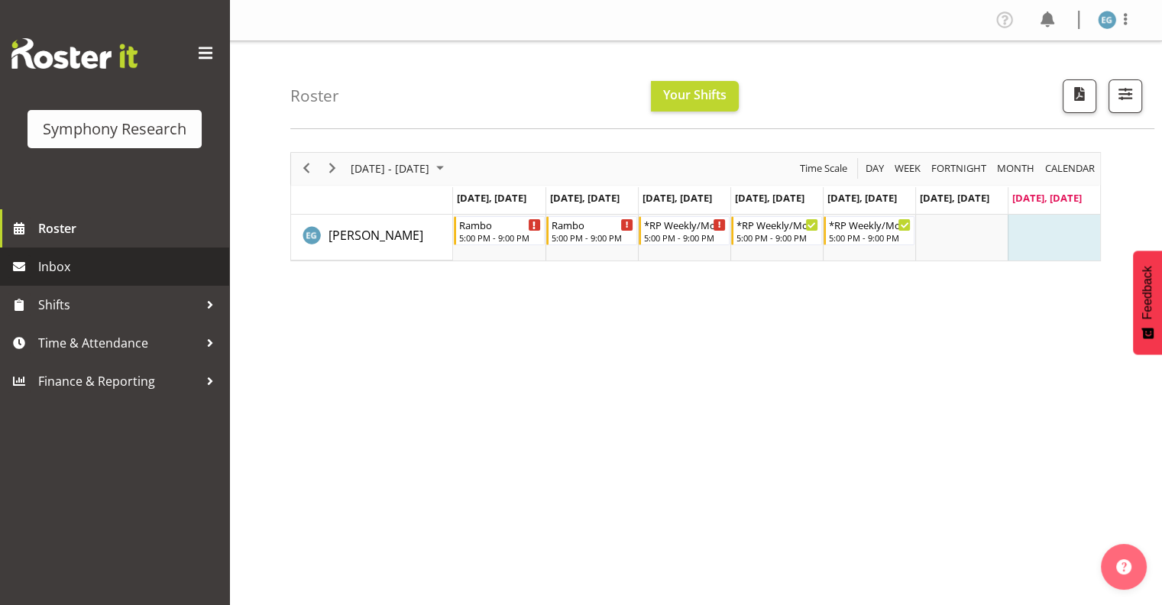
click at [61, 266] on span "Inbox" at bounding box center [129, 266] width 183 height 23
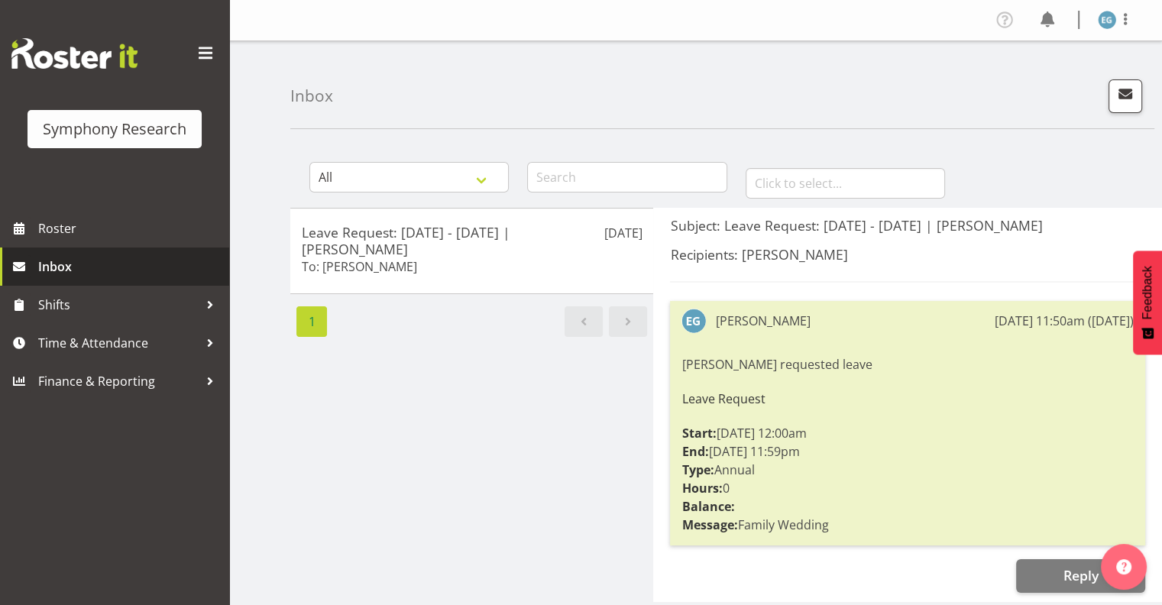
click at [54, 267] on span "Inbox" at bounding box center [129, 266] width 183 height 23
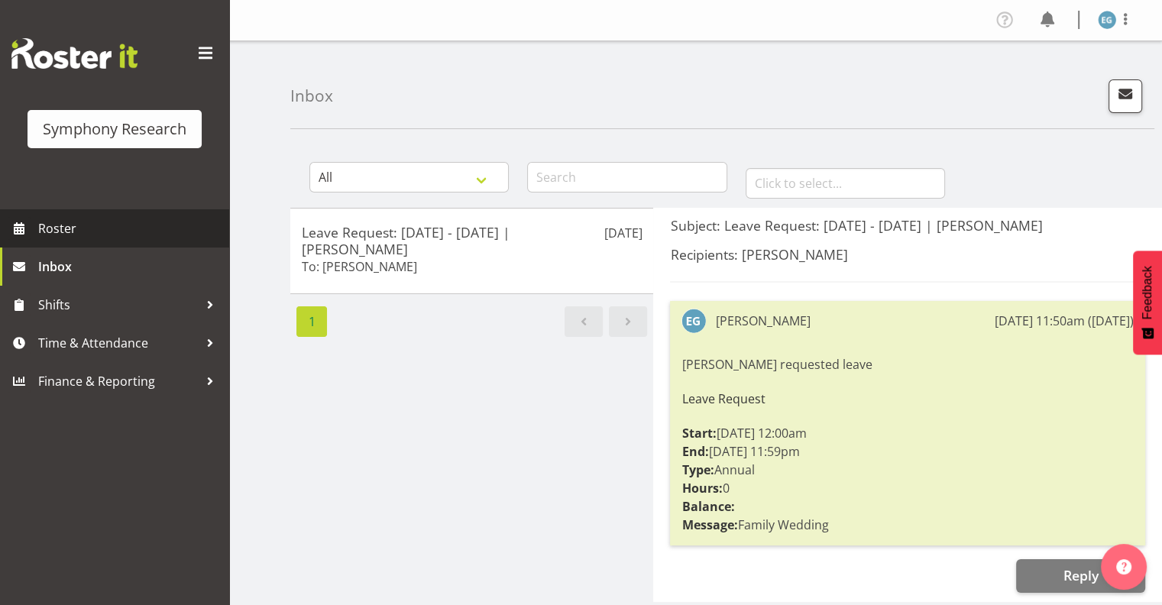
click at [58, 228] on span "Roster" at bounding box center [129, 228] width 183 height 23
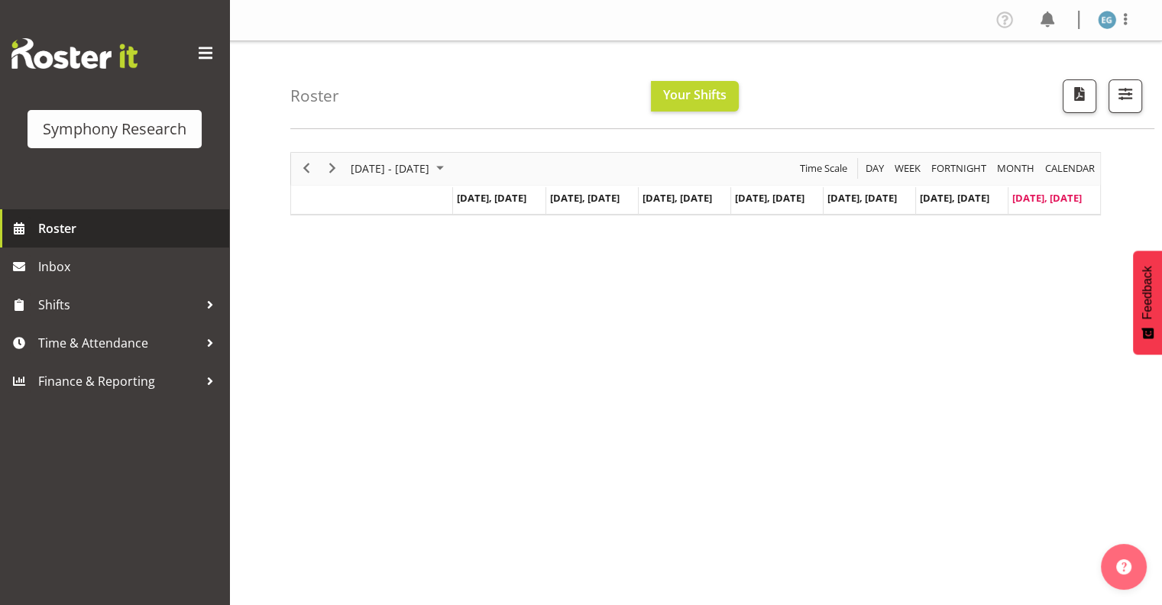
click at [60, 225] on span "Roster" at bounding box center [129, 228] width 183 height 23
click at [67, 227] on span "Roster" at bounding box center [129, 228] width 183 height 23
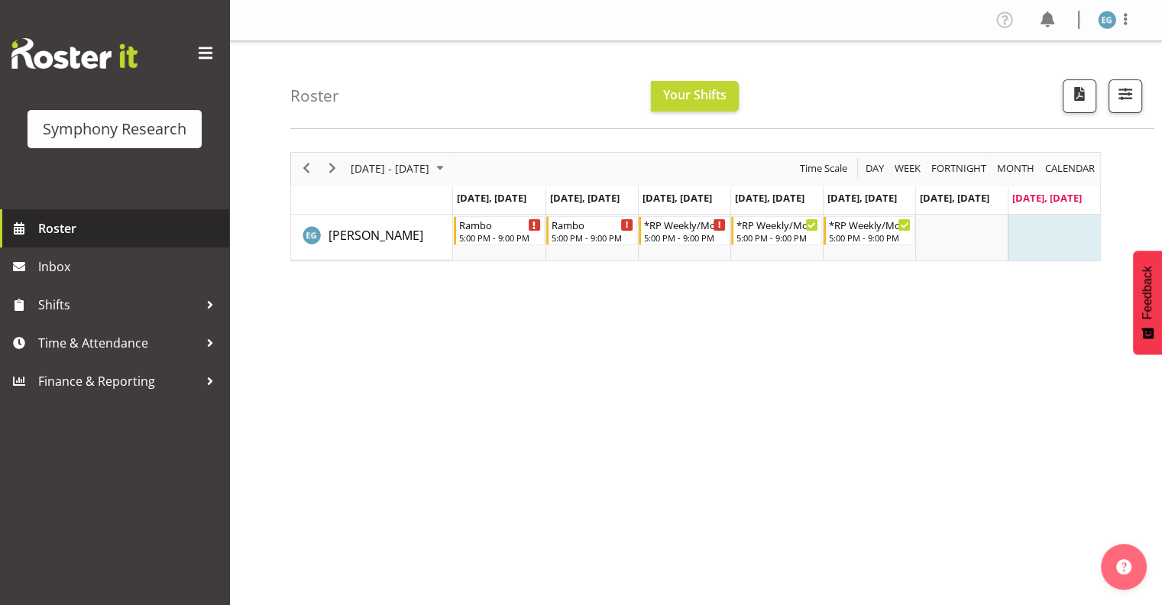
click at [70, 223] on span "Roster" at bounding box center [129, 228] width 183 height 23
click at [67, 225] on span "Roster" at bounding box center [129, 228] width 183 height 23
click at [57, 226] on span "Roster" at bounding box center [129, 228] width 183 height 23
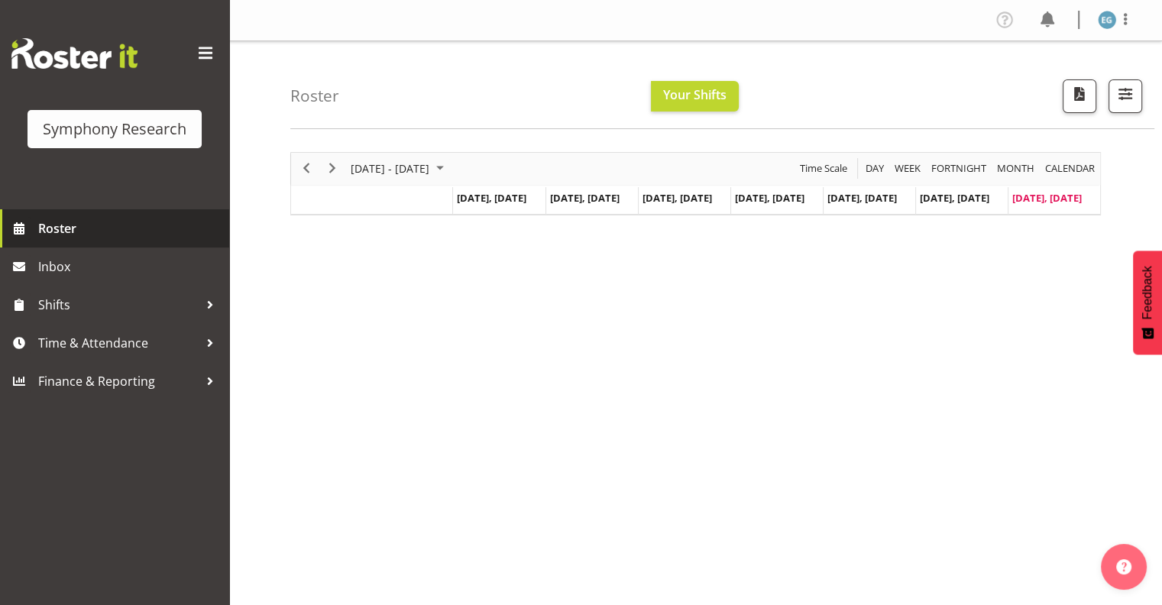
click at [57, 226] on span "Roster" at bounding box center [129, 228] width 183 height 23
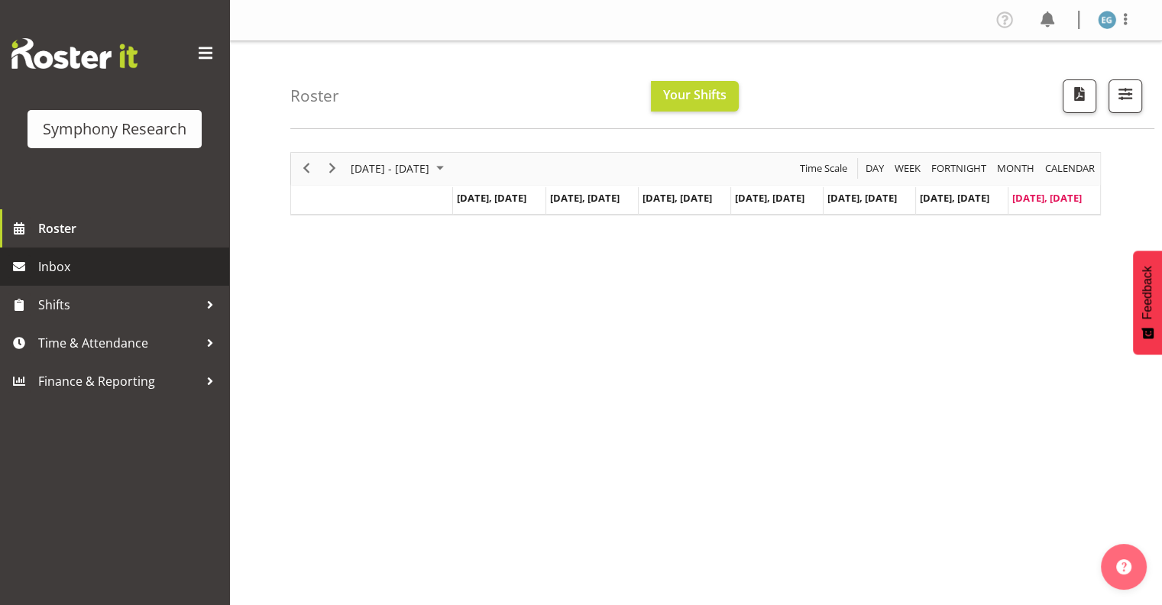
click at [58, 267] on span "Inbox" at bounding box center [129, 266] width 183 height 23
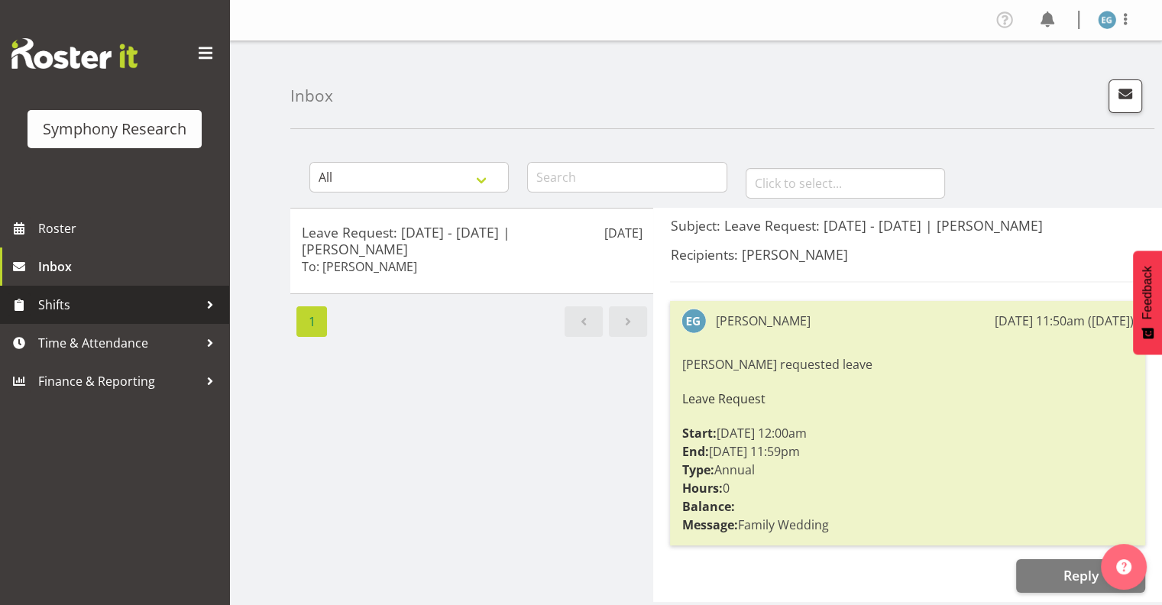
click at [56, 300] on span "Shifts" at bounding box center [118, 304] width 160 height 23
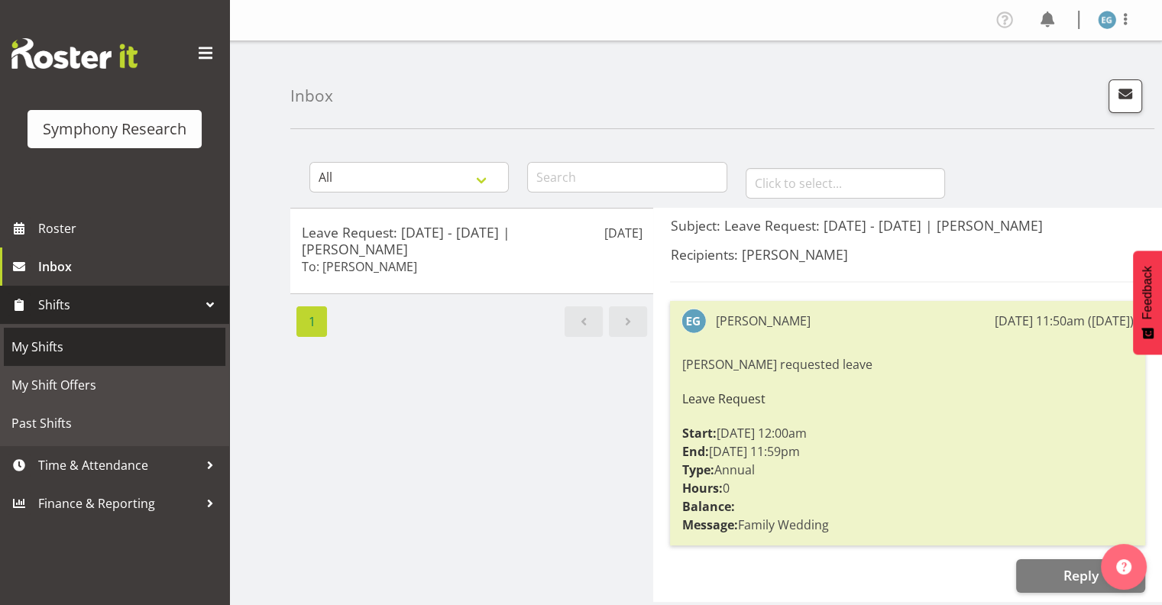
click at [48, 345] on span "My Shifts" at bounding box center [114, 346] width 206 height 23
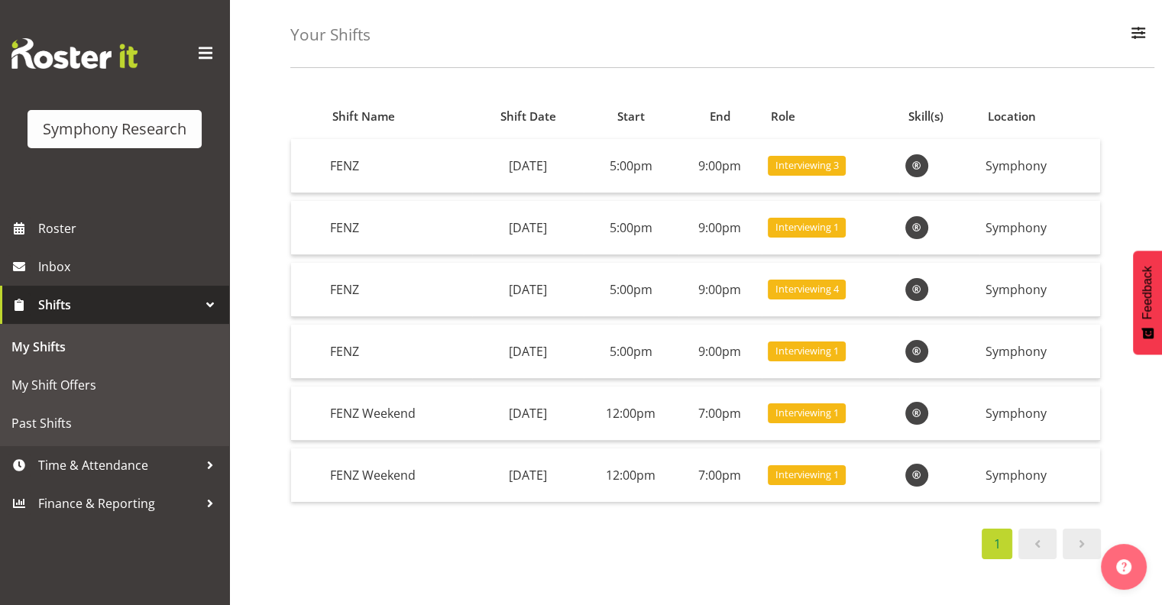
scroll to position [73, 0]
